Goal: Task Accomplishment & Management: Manage account settings

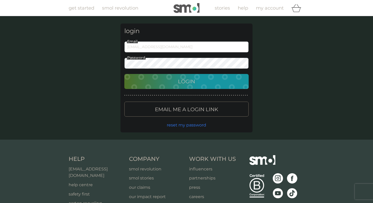
type input "garethbucklandpiano@gmail.com"
click at [176, 80] on div "Login" at bounding box center [187, 81] width 114 height 8
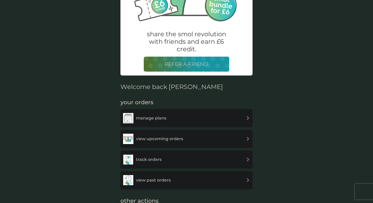
scroll to position [90, 0]
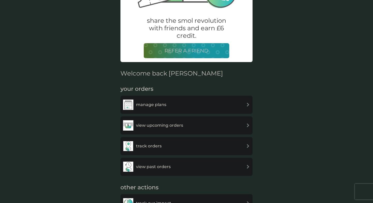
click at [210, 105] on div "manage plans" at bounding box center [186, 105] width 127 height 10
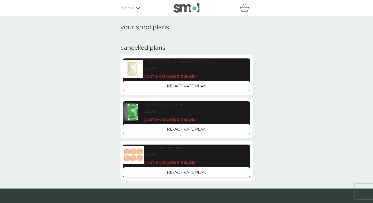
click at [138, 9] on icon at bounding box center [138, 8] width 5 height 3
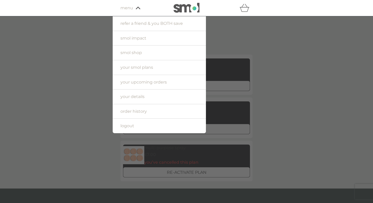
click at [135, 126] on link "logout" at bounding box center [159, 126] width 93 height 15
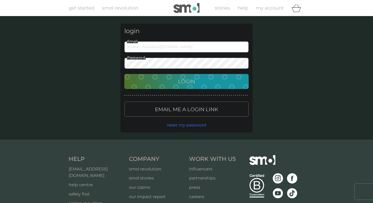
type input "gazab5@hotmail.com"
click at [158, 83] on div "Login" at bounding box center [187, 81] width 114 height 8
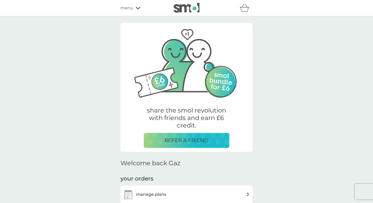
click at [220, 191] on div "manage plans" at bounding box center [186, 195] width 127 height 10
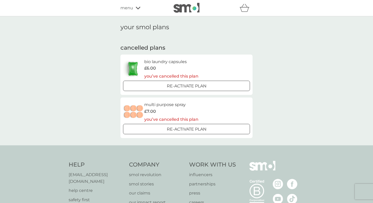
click at [129, 9] on span "menu" at bounding box center [127, 8] width 13 height 7
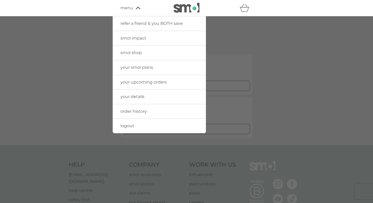
click at [136, 131] on link "logout" at bounding box center [159, 126] width 93 height 15
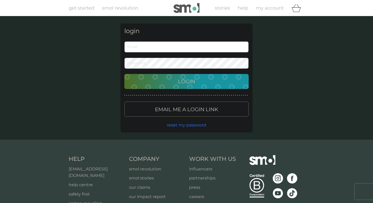
click at [153, 48] on input "Email" at bounding box center [186, 46] width 124 height 11
type input "gazab5@hotmail.com"
click at [153, 85] on div "Login" at bounding box center [187, 81] width 114 height 8
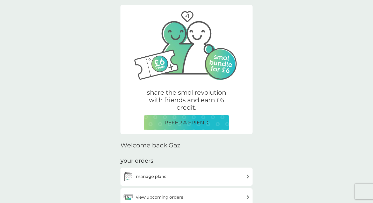
scroll to position [43, 0]
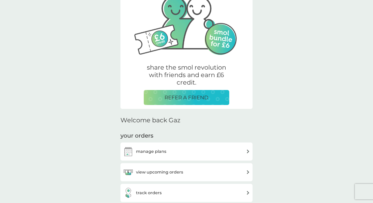
click at [186, 150] on div "manage plans" at bounding box center [186, 152] width 127 height 10
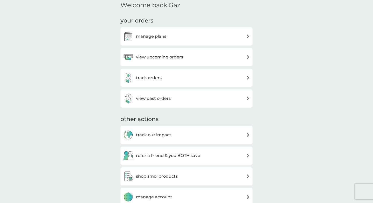
scroll to position [200, 0]
